Goal: Find specific page/section: Find specific page/section

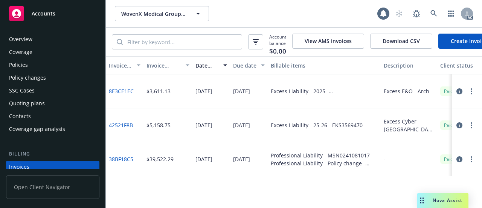
scroll to position [50, 0]
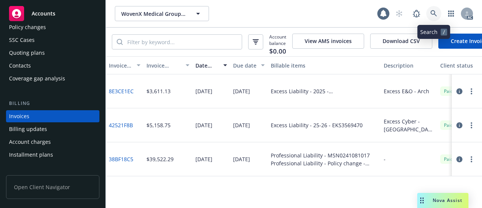
click at [433, 12] on icon at bounding box center [434, 13] width 7 height 7
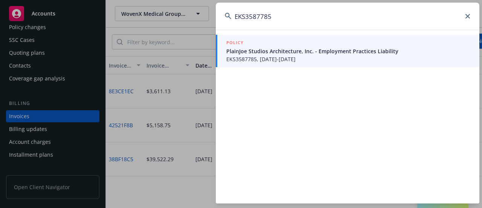
type input "EKS3587785"
click at [293, 51] on span "PlainJoe Studios Architecture, Inc. - Employment Practices Liability" at bounding box center [348, 51] width 244 height 8
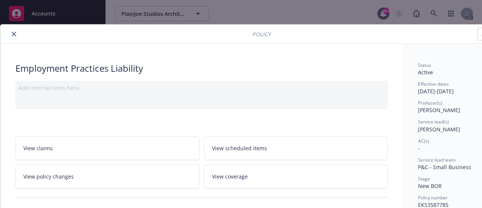
click at [432, 13] on div "Policy Employment Practices Liability Add internal notes here... View claims Vi…" at bounding box center [241, 104] width 482 height 208
click at [436, 14] on div "Policy Employment Practices Liability Add internal notes here... View claims Vi…" at bounding box center [241, 104] width 482 height 208
click at [14, 35] on icon "close" at bounding box center [14, 34] width 5 height 5
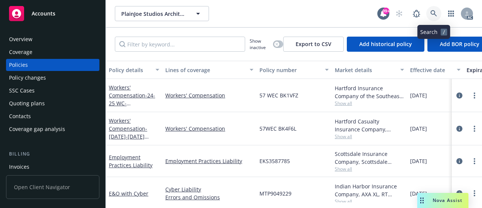
click at [431, 10] on icon at bounding box center [434, 13] width 7 height 7
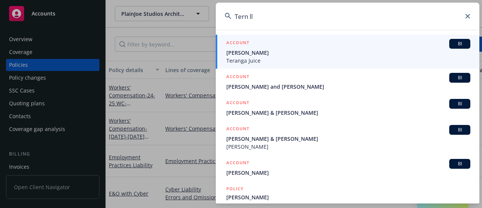
type input "Tern llc"
